Goal: Transaction & Acquisition: Purchase product/service

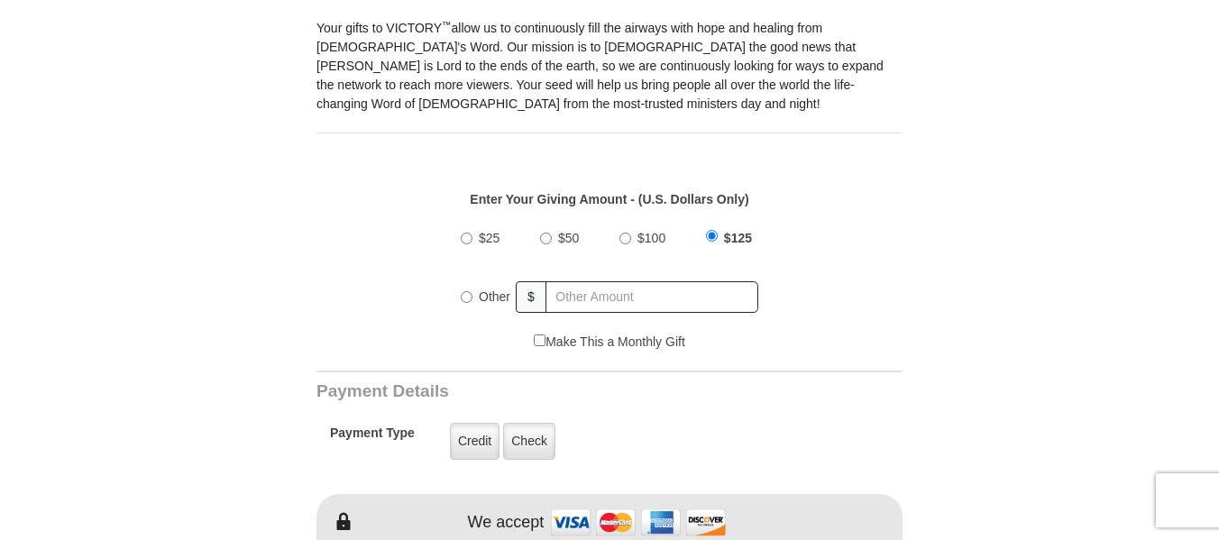
scroll to position [721, 0]
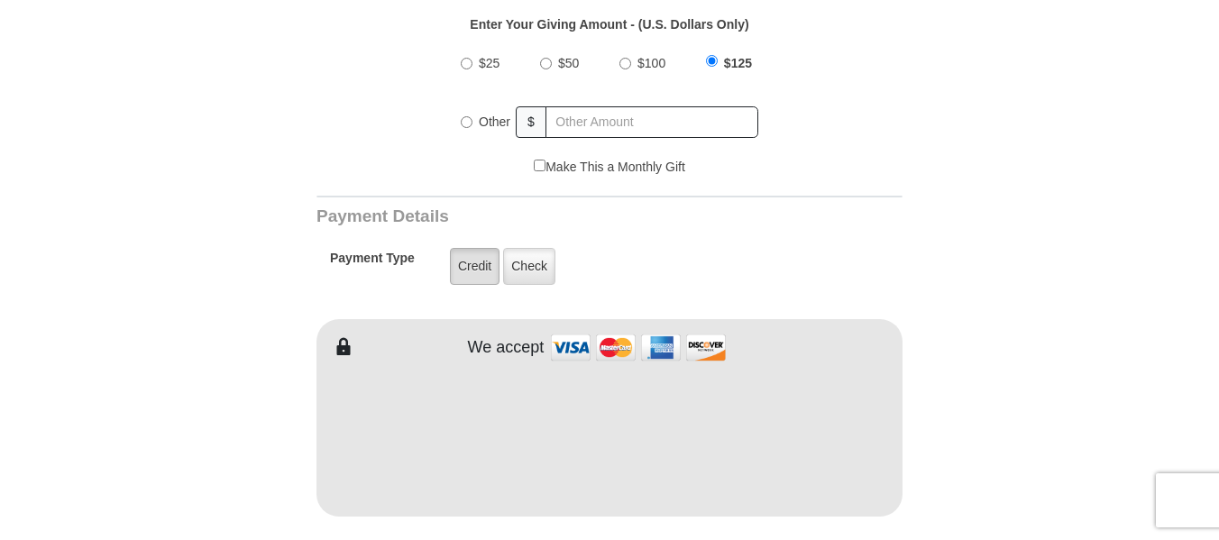
click at [483, 248] on label "Credit" at bounding box center [475, 266] width 50 height 37
click at [0, 0] on input "Credit" at bounding box center [0, 0] width 0 height 0
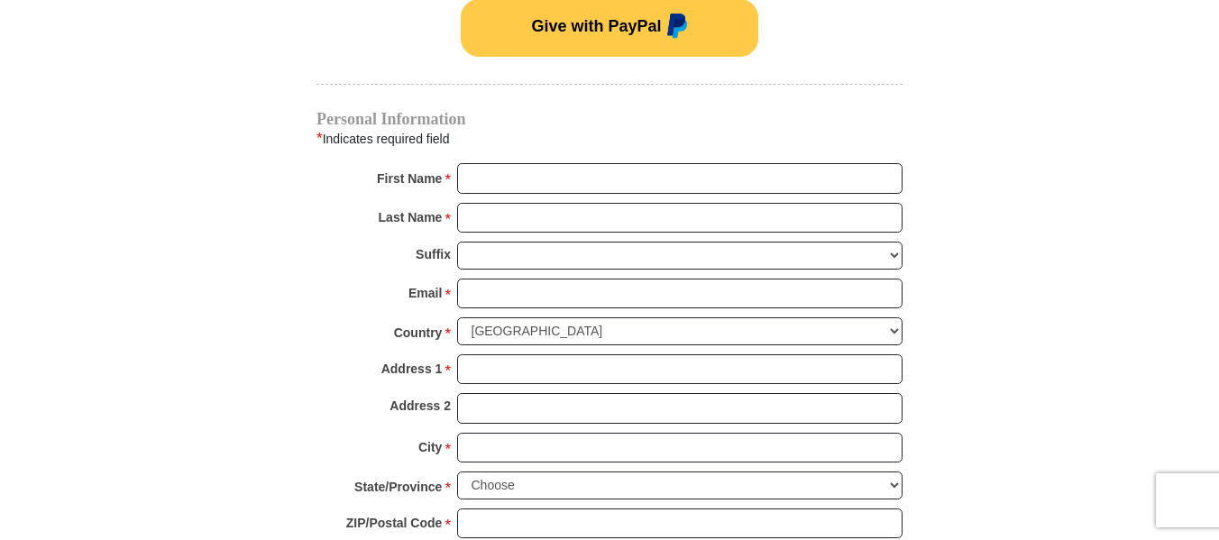
scroll to position [1353, 0]
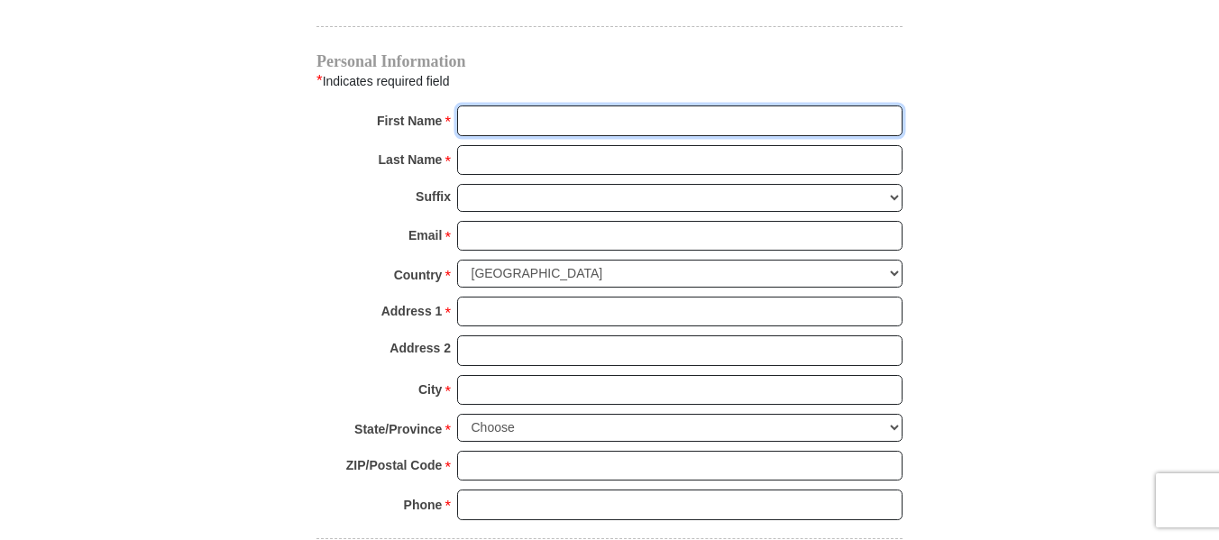
click at [511, 108] on input "First Name *" at bounding box center [679, 120] width 445 height 31
type input "[PERSON_NAME]"
click at [541, 145] on input "Last Name *" at bounding box center [679, 160] width 445 height 31
type input "[PERSON_NAME]"
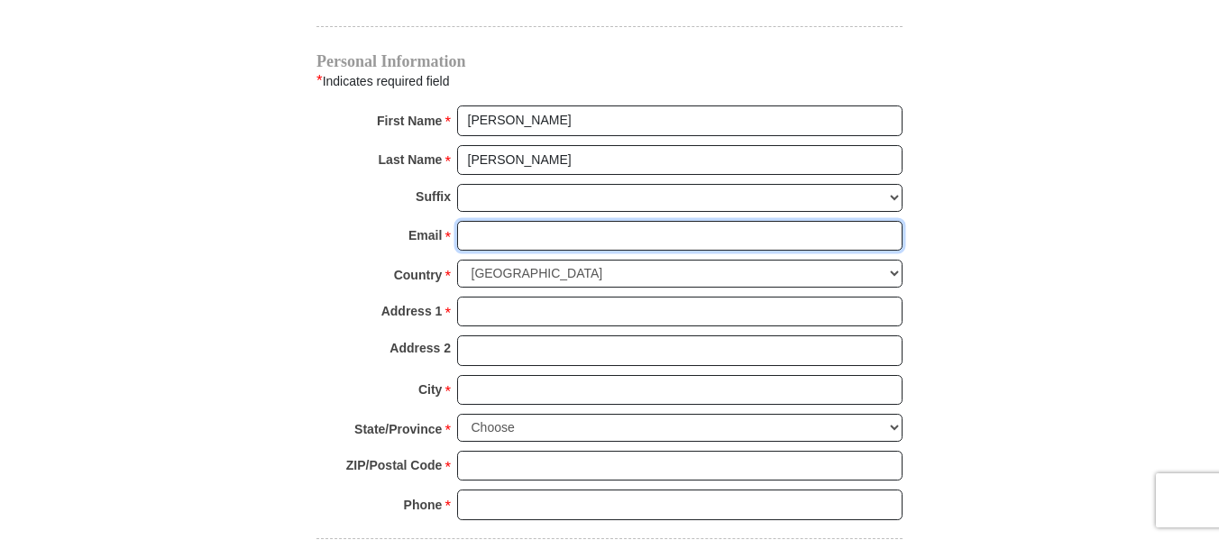
click at [530, 221] on input "Email *" at bounding box center [679, 236] width 445 height 31
type input "[EMAIL_ADDRESS][DOMAIN_NAME]"
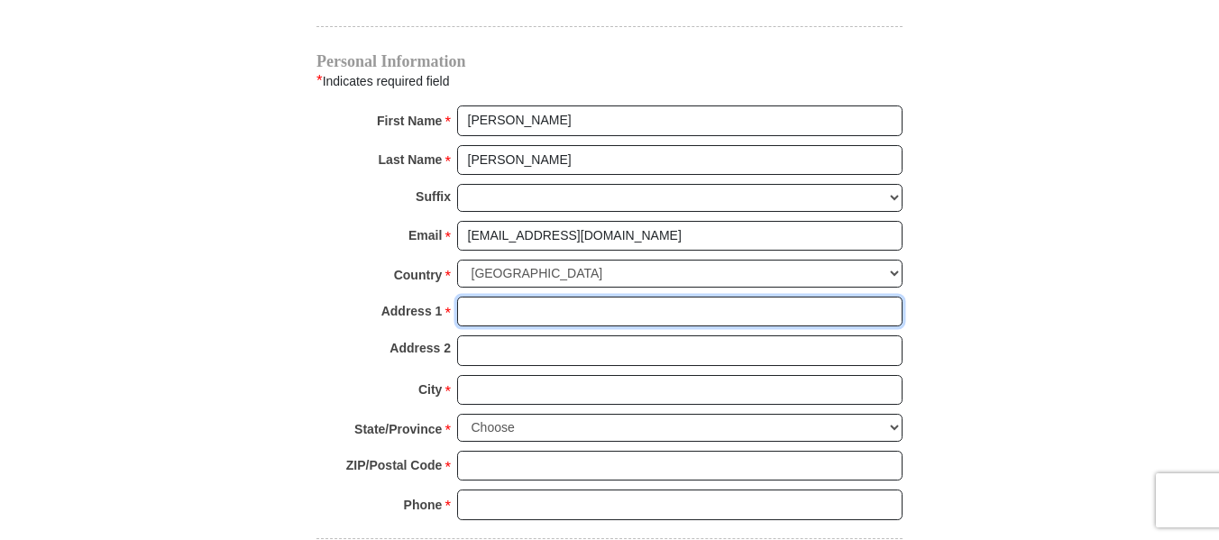
type input "[STREET_ADDRESS][PERSON_NAME]"
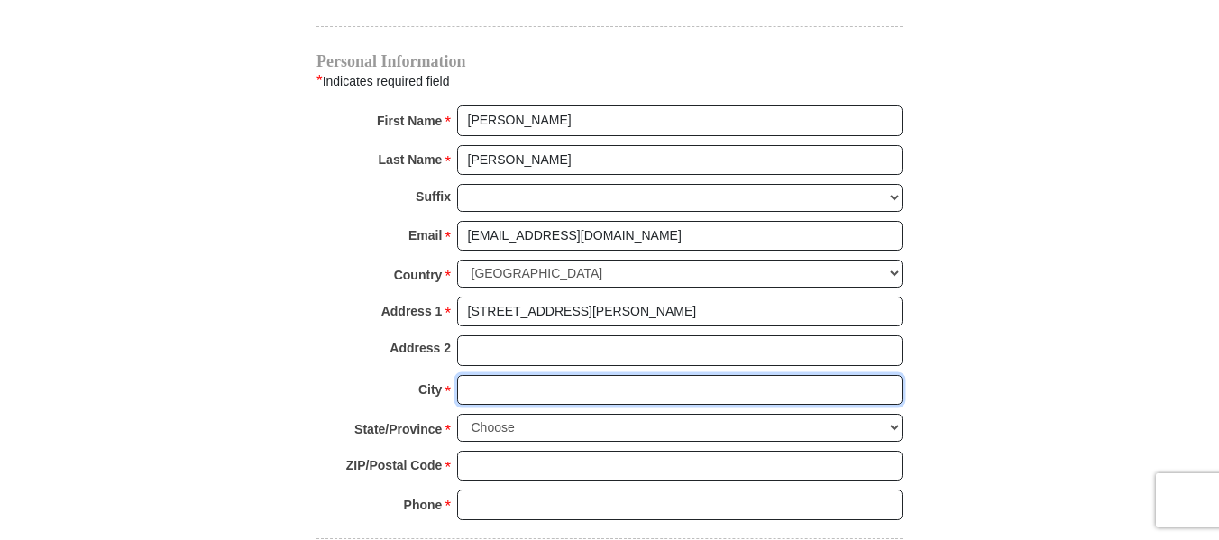
type input "[GEOGRAPHIC_DATA]"
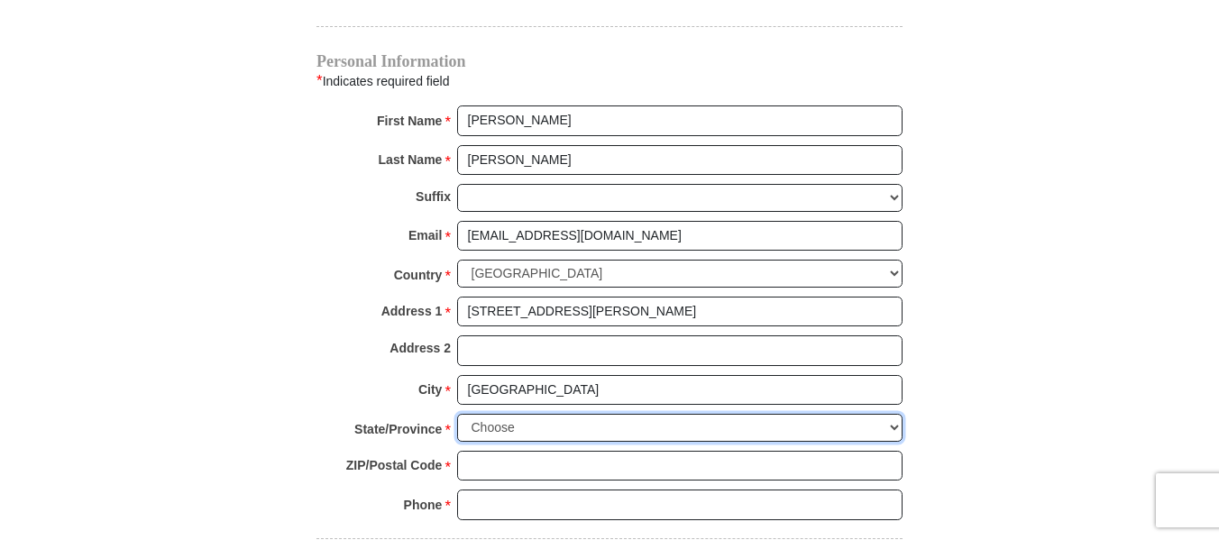
select select "AL"
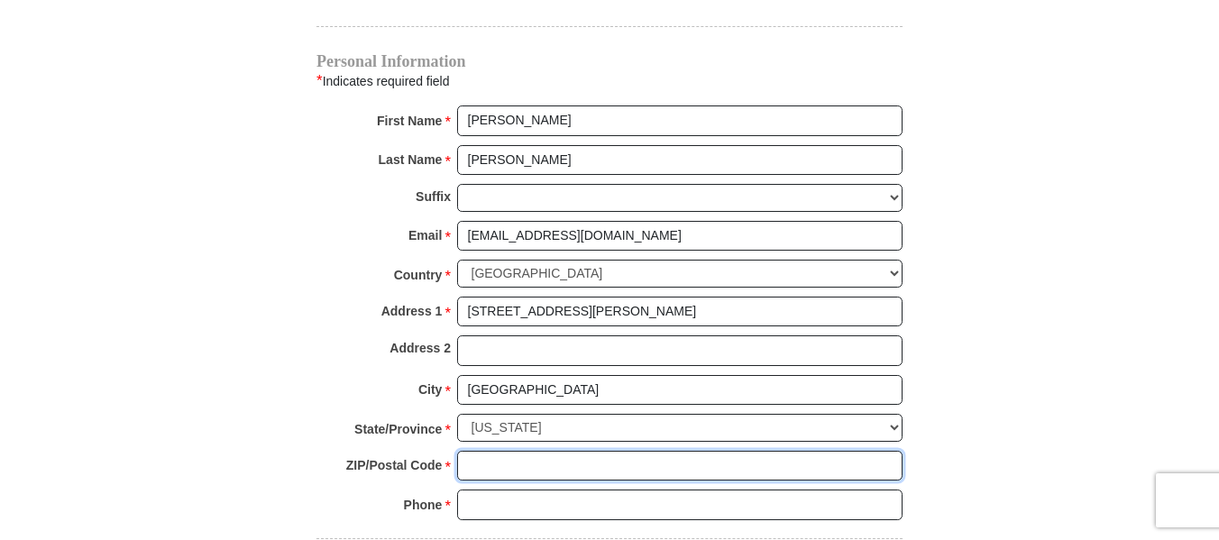
type input "35094"
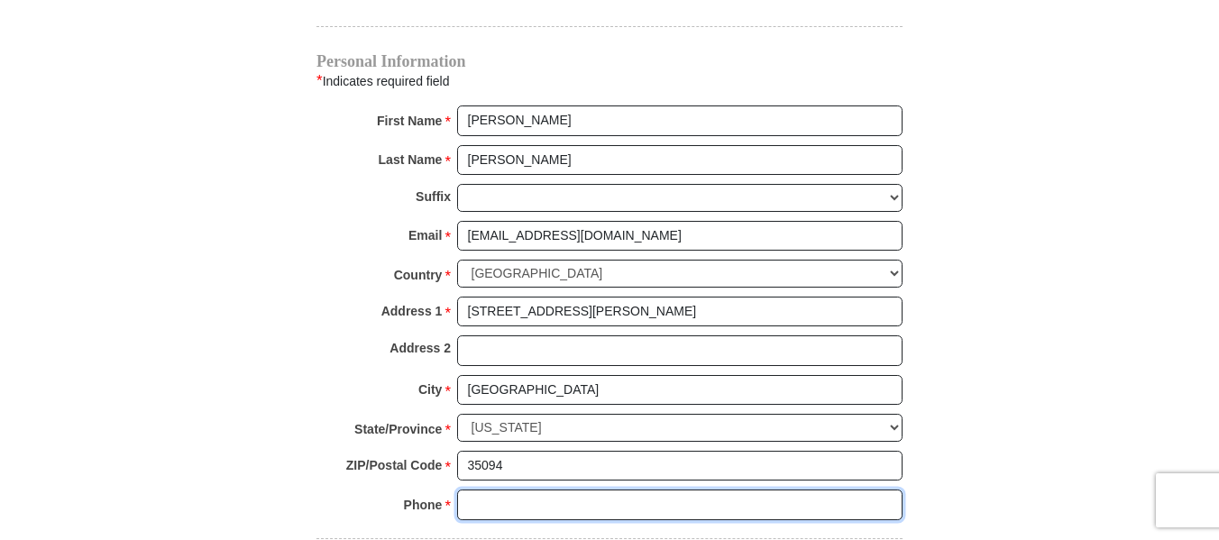
type input "2056995156"
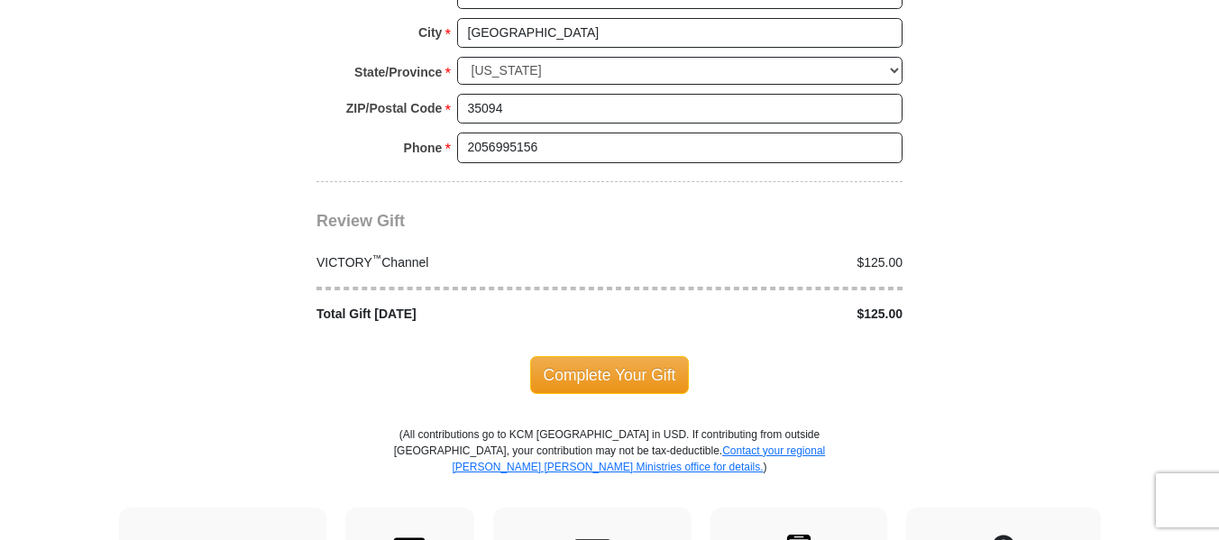
scroll to position [1713, 0]
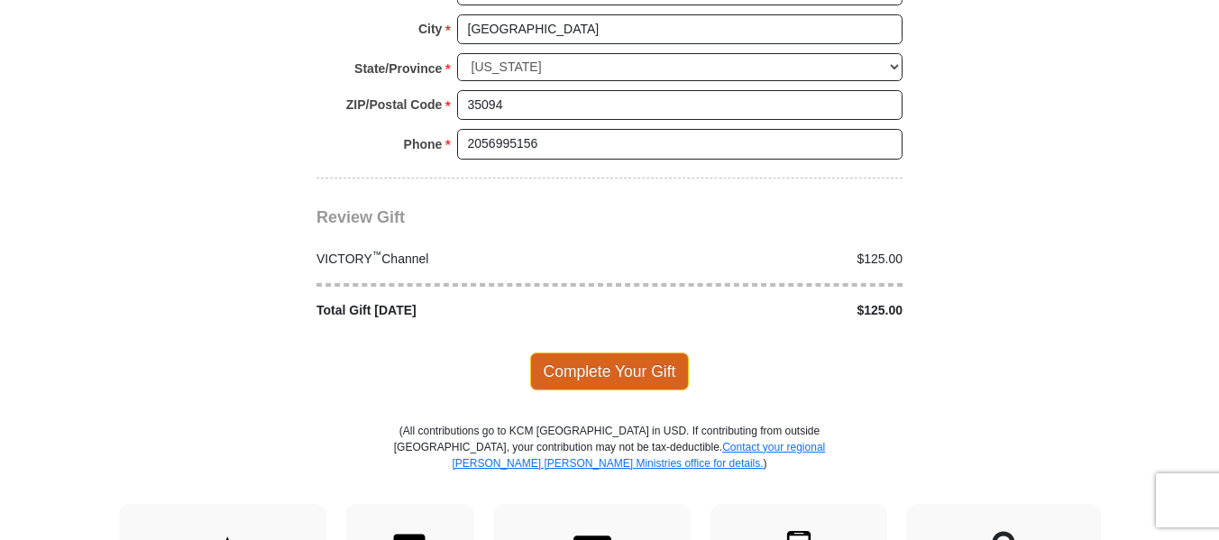
click at [601, 353] on span "Complete Your Gift" at bounding box center [610, 372] width 160 height 38
